Goal: Find contact information: Find contact information

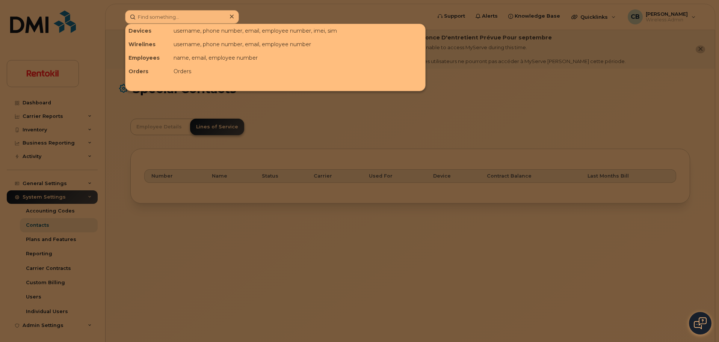
click at [174, 16] on input at bounding box center [182, 17] width 114 height 14
type input "jordan"
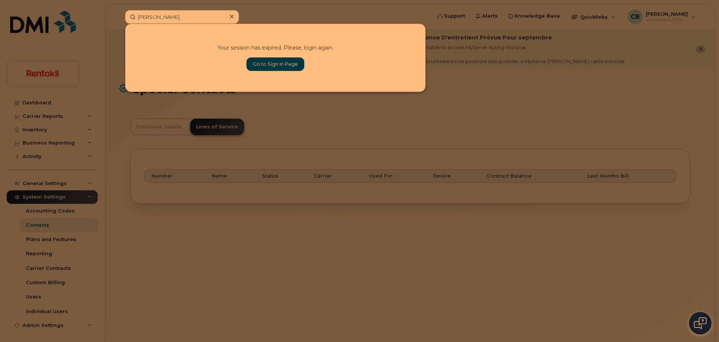
type input "Jordan echols"
click at [284, 63] on link "Go to Sign In Page" at bounding box center [276, 64] width 58 height 14
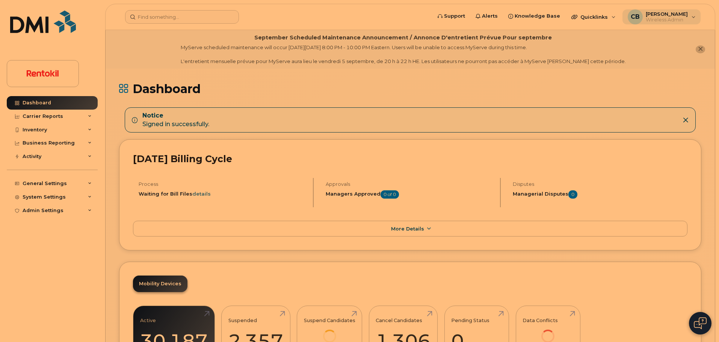
click at [669, 14] on span "[PERSON_NAME]" at bounding box center [667, 14] width 42 height 6
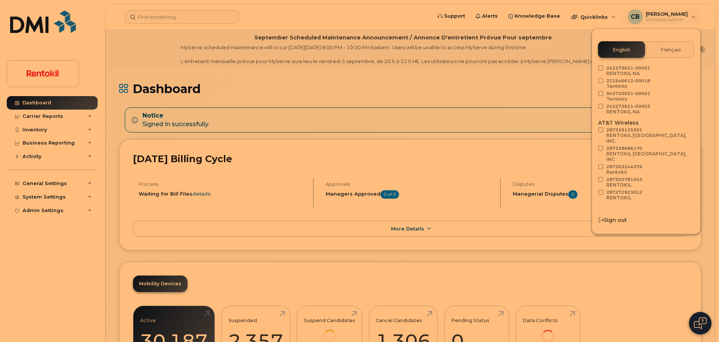
click at [648, 212] on span "Load more" at bounding box center [646, 215] width 27 height 7
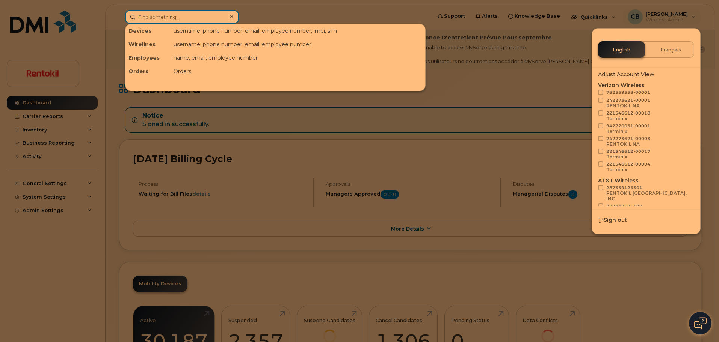
click at [165, 16] on input at bounding box center [182, 17] width 114 height 14
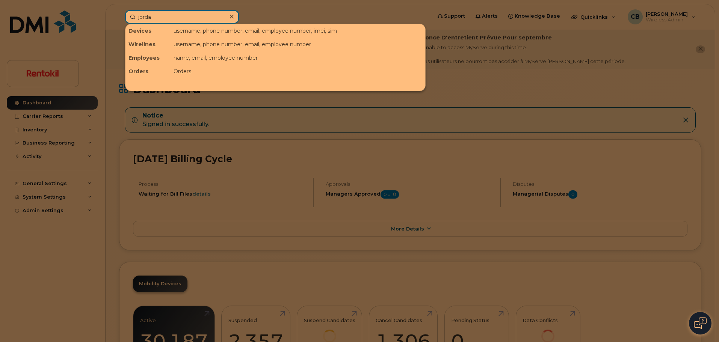
type input "jordan"
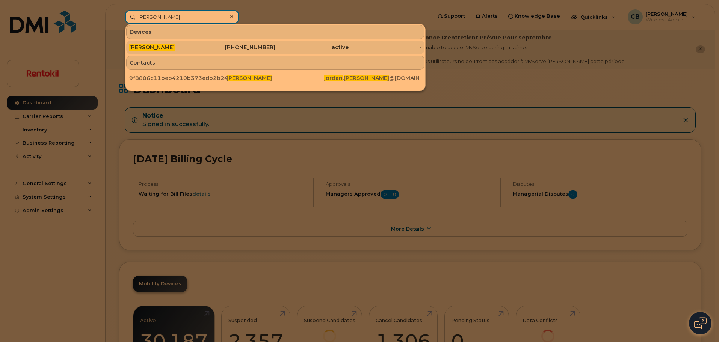
type input "[PERSON_NAME]"
click at [164, 48] on span "[PERSON_NAME]" at bounding box center [151, 47] width 45 height 7
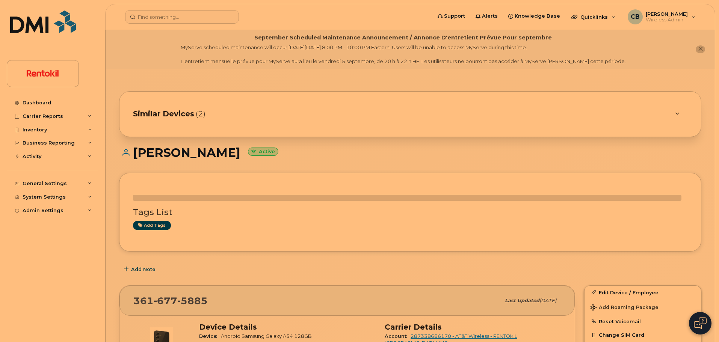
click at [227, 109] on div "Similar Devices (2)" at bounding box center [400, 114] width 534 height 18
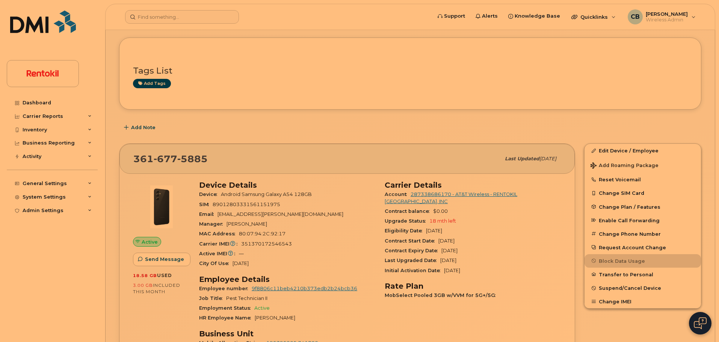
scroll to position [205, 0]
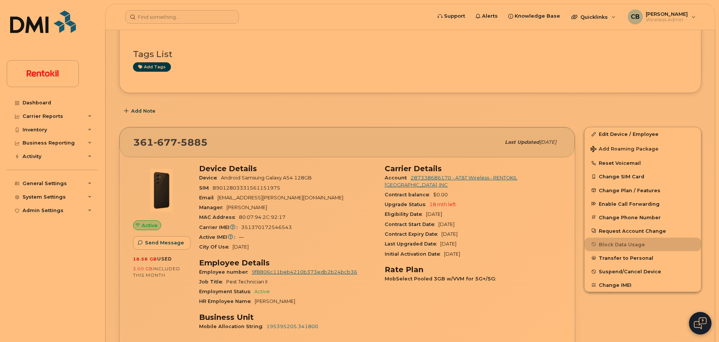
click at [140, 142] on span "[PHONE_NUMBER]" at bounding box center [170, 142] width 74 height 11
drag, startPoint x: 140, startPoint y: 142, endPoint x: 191, endPoint y: 142, distance: 51.5
click at [191, 142] on span "[PHONE_NUMBER]" at bounding box center [170, 142] width 74 height 11
copy span "[PHONE_NUMBER]"
